Goal: Navigation & Orientation: Find specific page/section

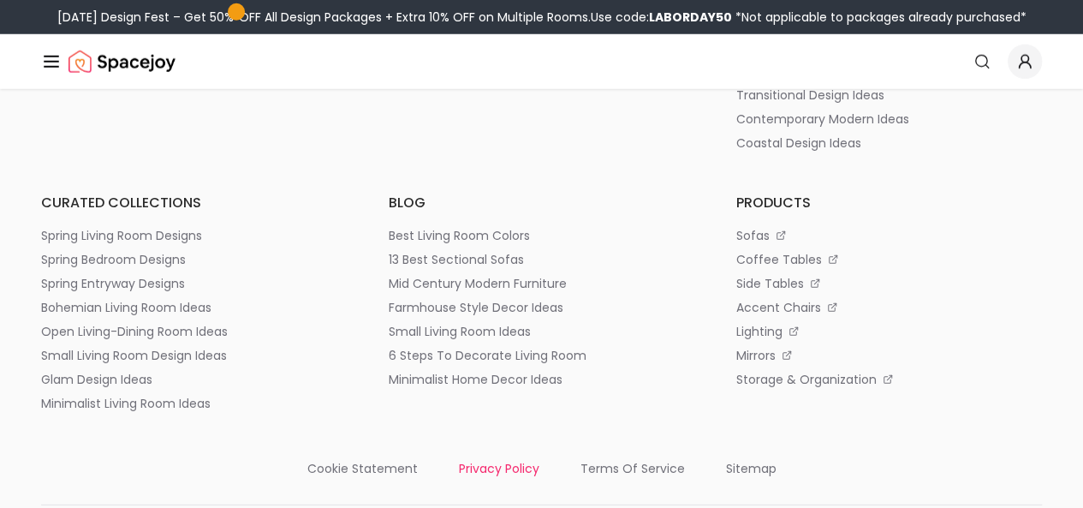
scroll to position [8825, 0]
click at [498, 460] on p "privacy policy" at bounding box center [499, 468] width 81 height 17
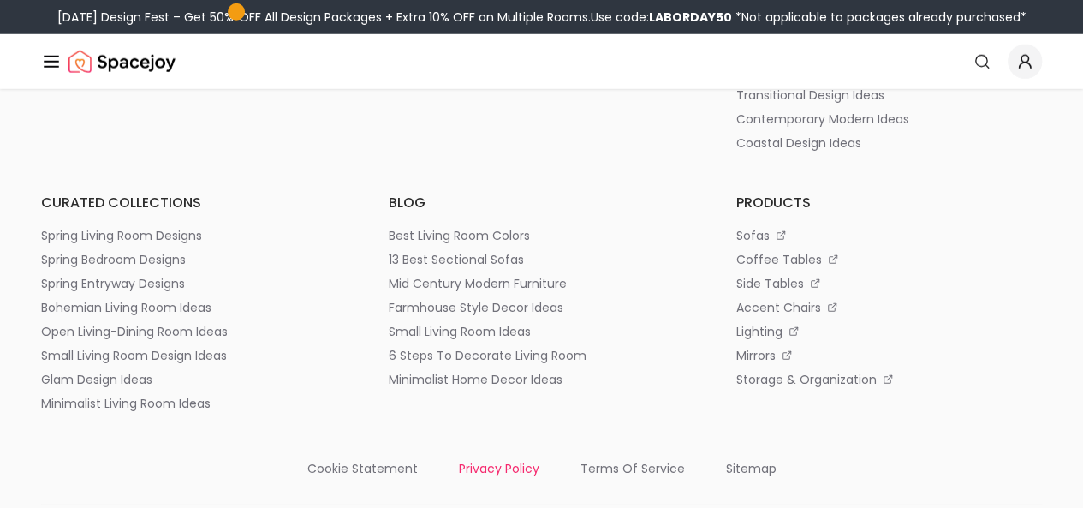
click at [498, 460] on p "privacy policy" at bounding box center [499, 468] width 81 height 17
click at [0, 0] on link "AI Design" at bounding box center [0, 0] width 0 height 0
click at [494, 460] on p "privacy policy" at bounding box center [499, 468] width 81 height 17
click at [509, 460] on p "privacy policy" at bounding box center [499, 468] width 81 height 17
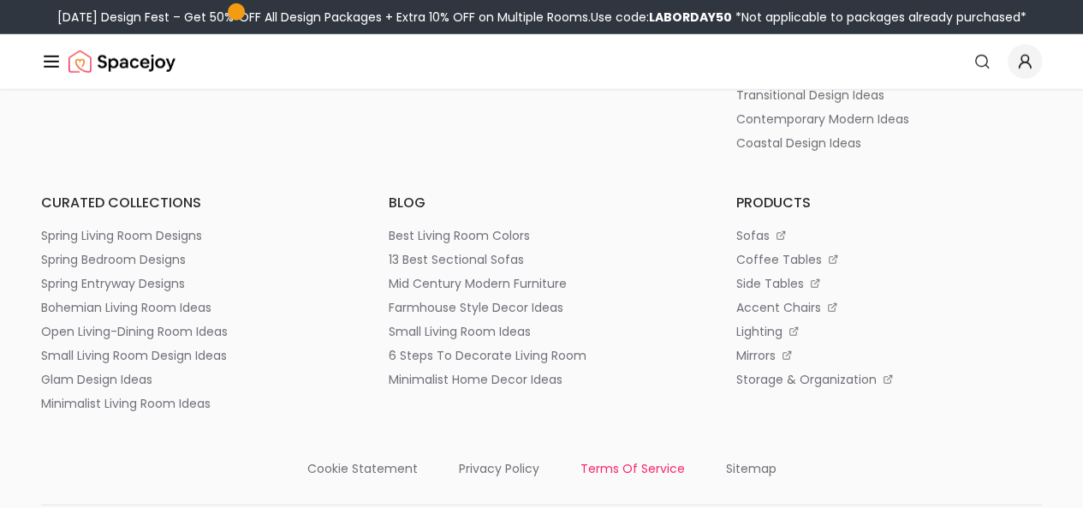
click at [643, 460] on p "terms of service" at bounding box center [633, 468] width 104 height 17
